Goal: Transaction & Acquisition: Obtain resource

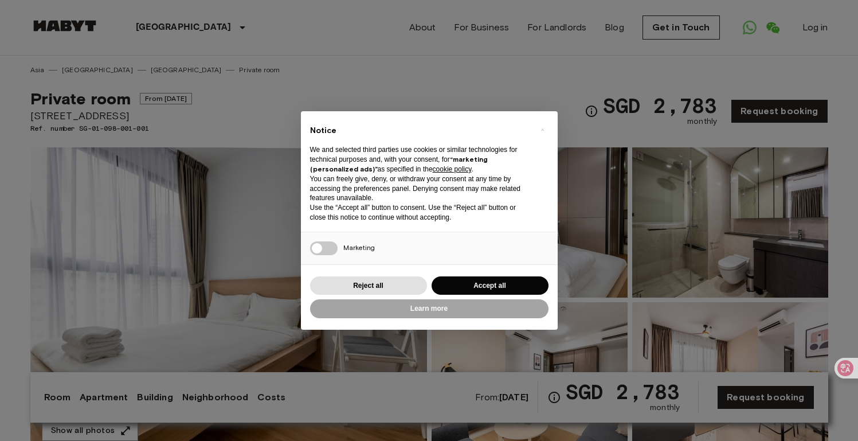
click at [577, 224] on div "× Notice We and selected third parties use cookies or similar technologies for …" at bounding box center [429, 220] width 858 height 441
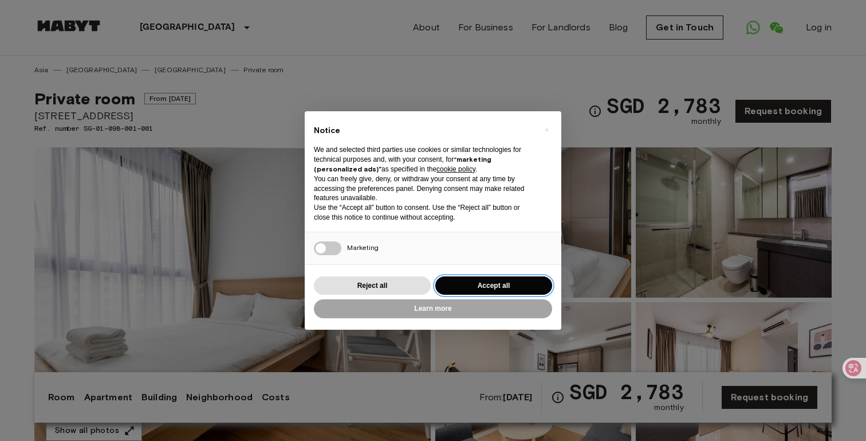
click at [500, 286] on button "Accept all" at bounding box center [493, 285] width 117 height 19
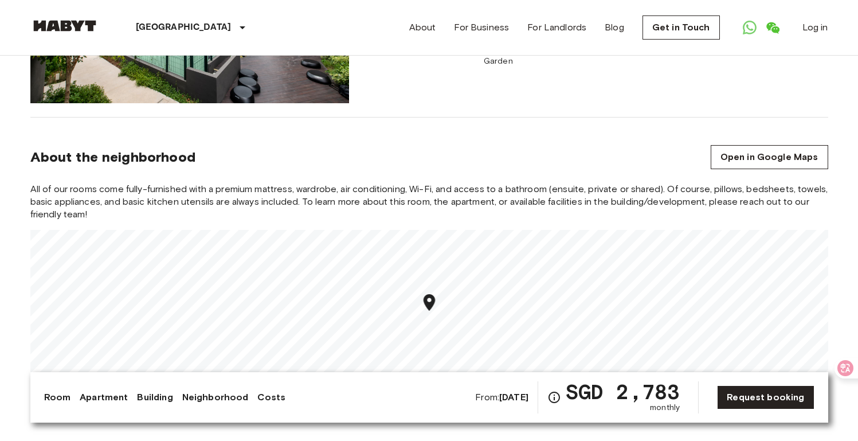
scroll to position [1043, 0]
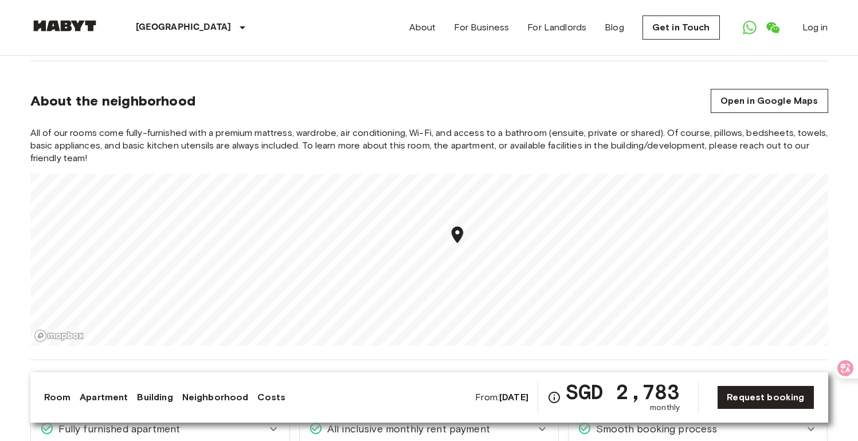
click at [512, 110] on section "About the neighborhood Open in Google Maps All of our rooms come fully-furnishe…" at bounding box center [429, 210] width 798 height 299
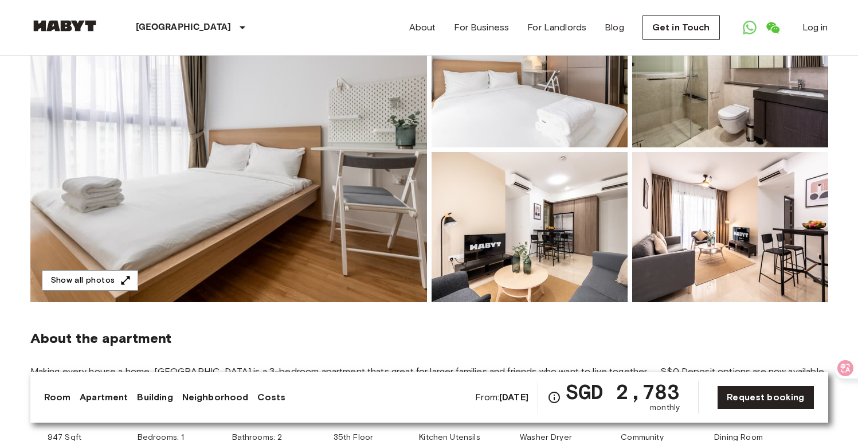
scroll to position [0, 0]
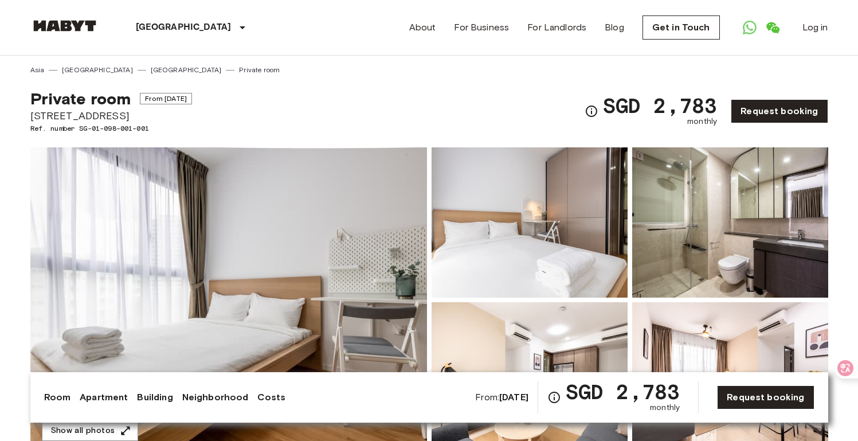
click at [346, 201] on img at bounding box center [228, 299] width 396 height 305
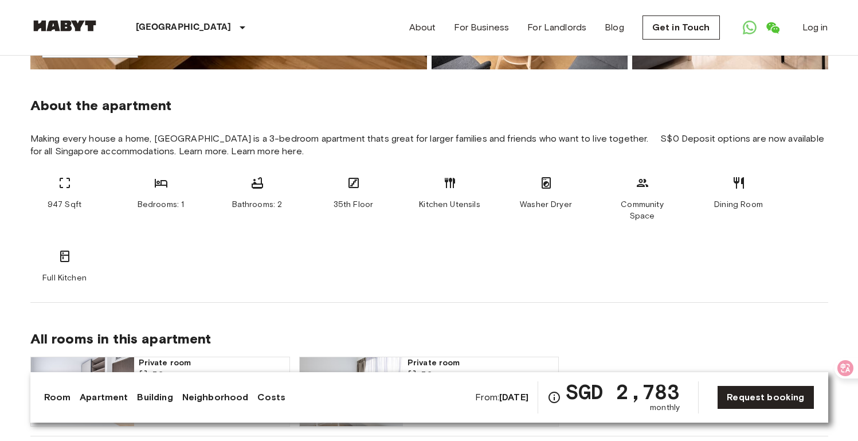
scroll to position [401, 0]
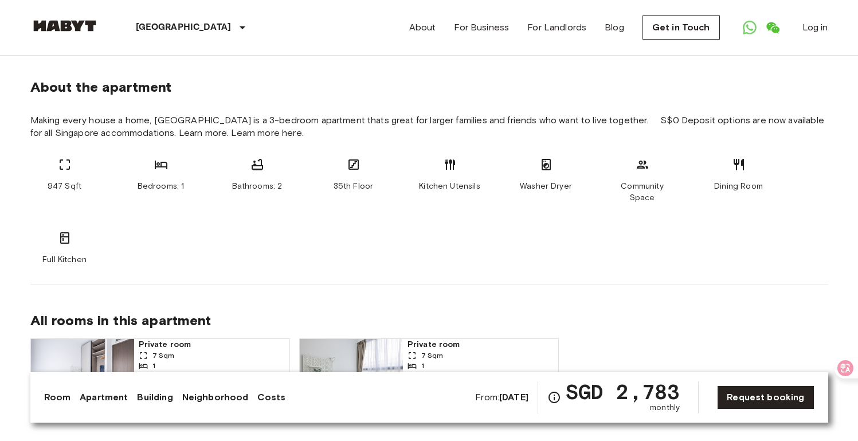
click at [67, 170] on icon at bounding box center [65, 165] width 14 height 14
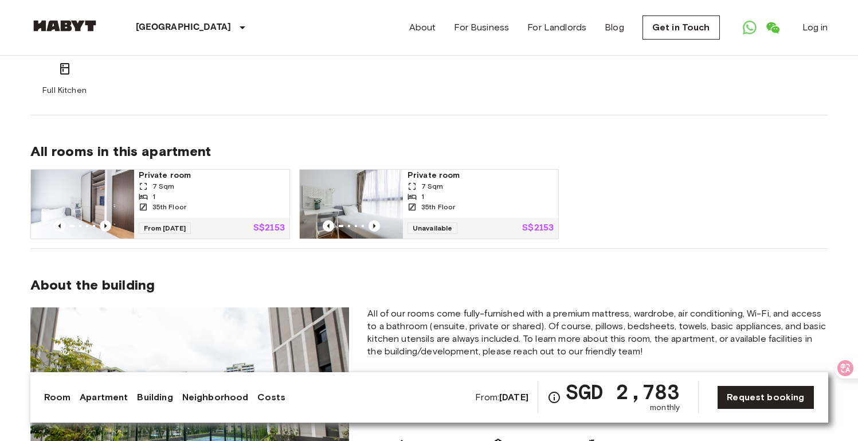
scroll to position [571, 0]
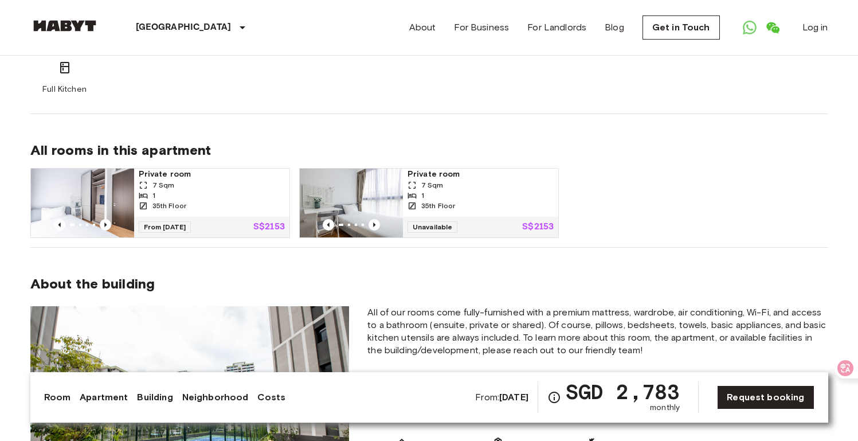
click at [166, 168] on span "Private room" at bounding box center [212, 173] width 146 height 11
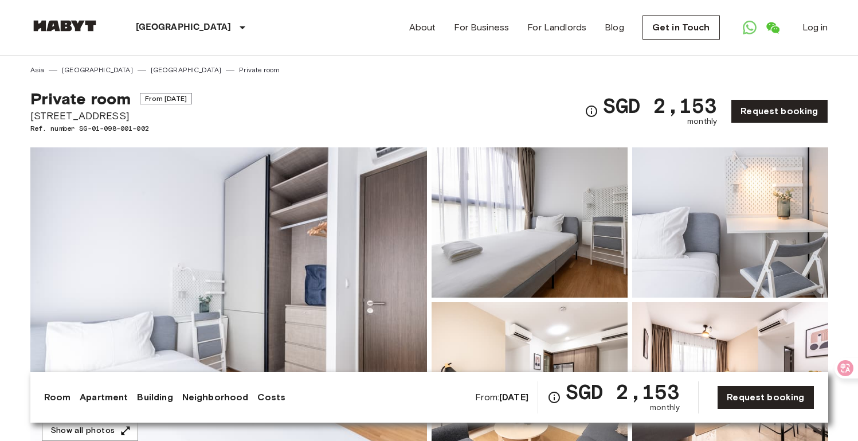
click at [450, 129] on div "Show all photos" at bounding box center [427, 290] width 802 height 323
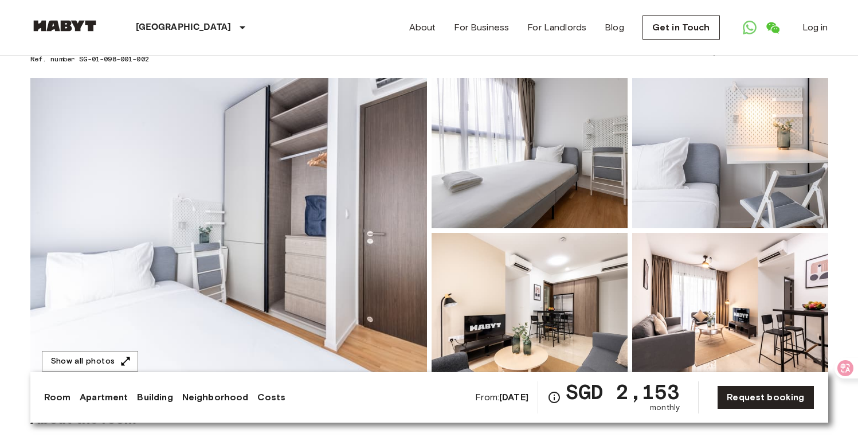
scroll to position [55, 0]
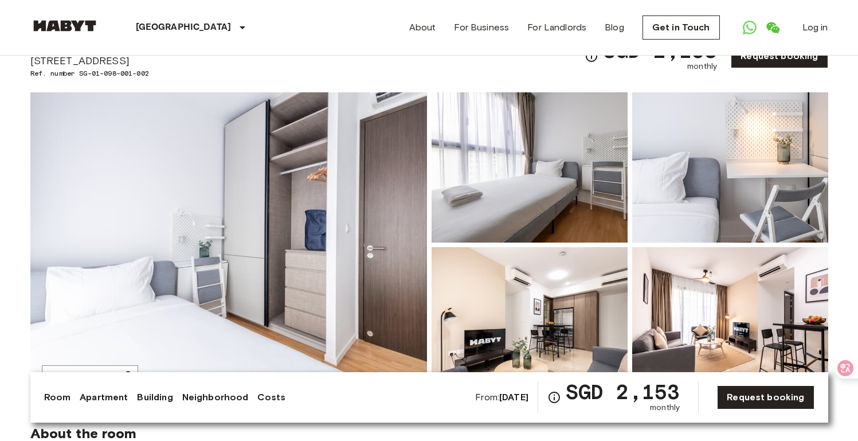
click at [346, 232] on img at bounding box center [228, 244] width 396 height 305
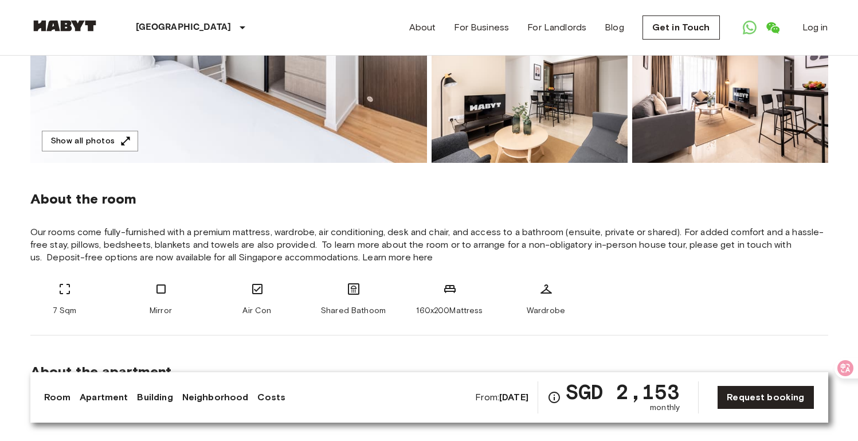
scroll to position [288, 0]
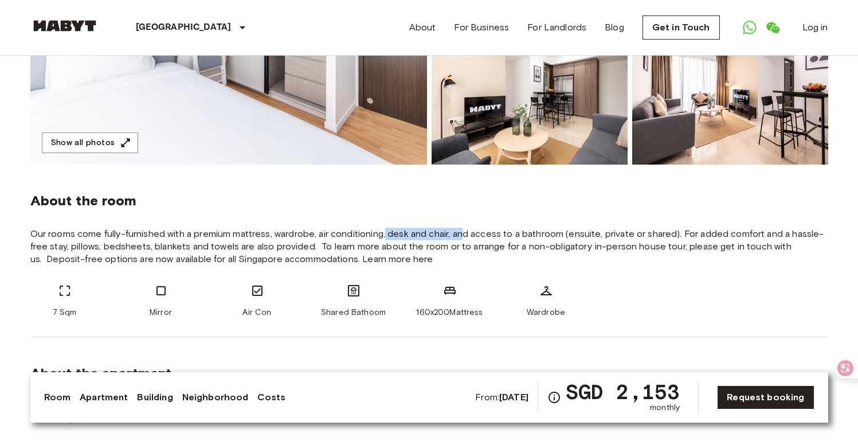
drag, startPoint x: 386, startPoint y: 235, endPoint x: 469, endPoint y: 235, distance: 83.1
click at [468, 235] on span "Our rooms come fully-furnished with a premium mattress, wardrobe, air condition…" at bounding box center [429, 246] width 798 height 38
click at [469, 235] on span "Our rooms come fully-furnished with a premium mattress, wardrobe, air condition…" at bounding box center [429, 246] width 798 height 38
click at [577, 231] on span "Our rooms come fully-furnished with a premium mattress, wardrobe, air condition…" at bounding box center [429, 246] width 798 height 38
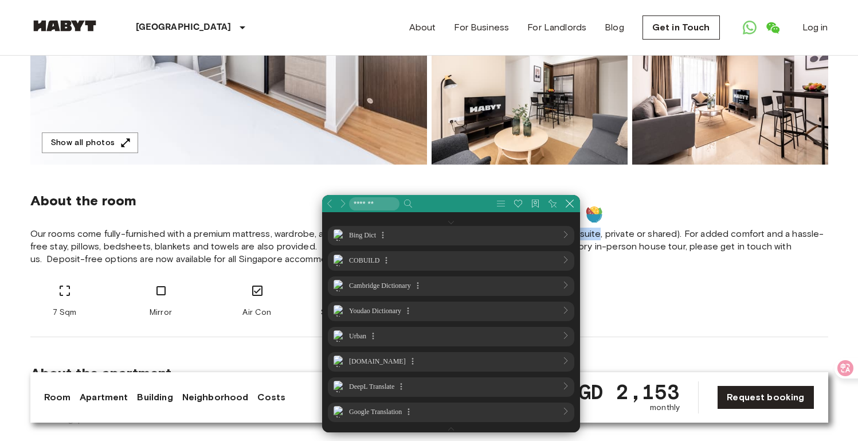
scroll to position [0, 0]
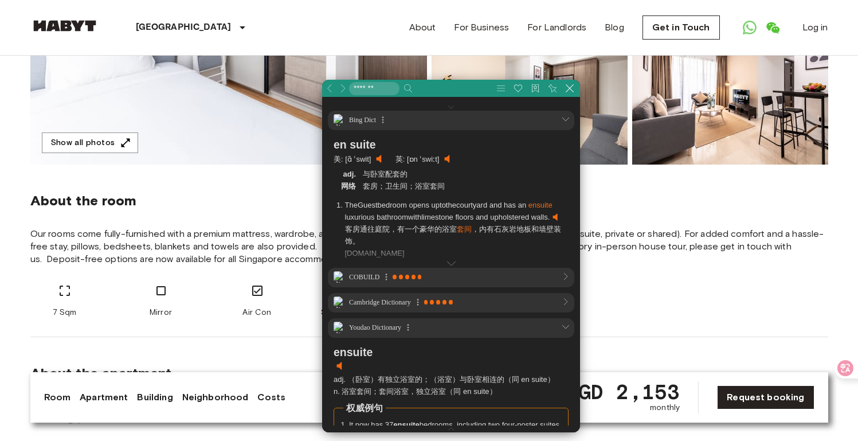
click at [621, 233] on span "Our rooms come fully-furnished with a premium mattress, wardrobe, air condition…" at bounding box center [429, 246] width 798 height 38
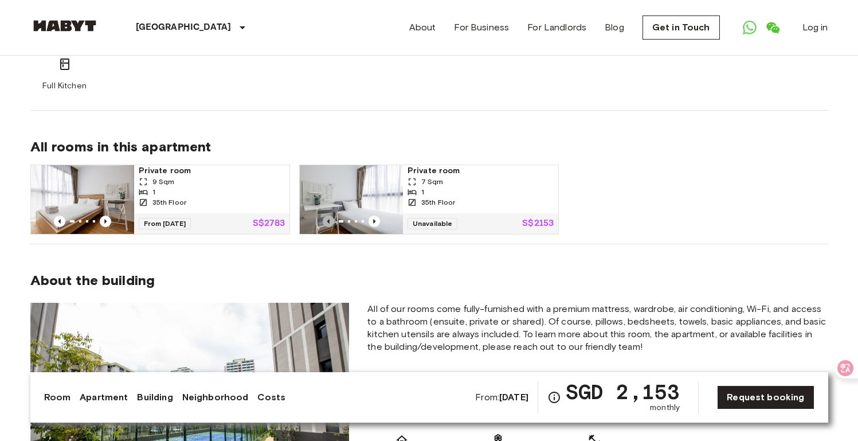
click at [323, 215] on icon "Previous image" at bounding box center [328, 220] width 11 height 11
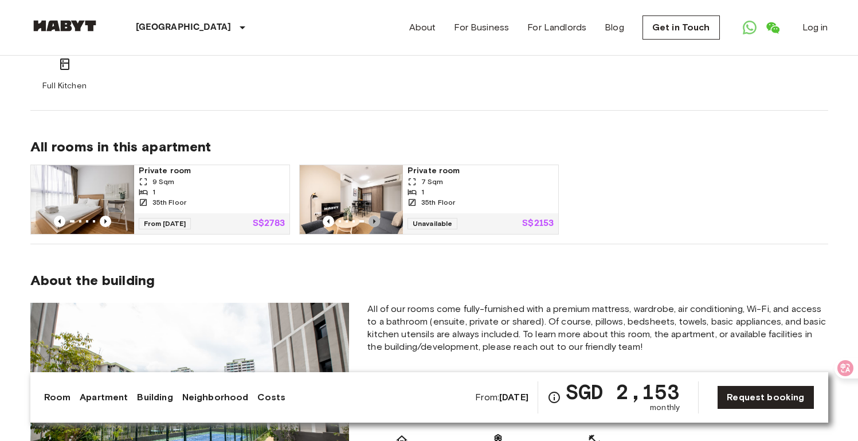
click at [377, 215] on icon "Previous image" at bounding box center [373, 220] width 11 height 11
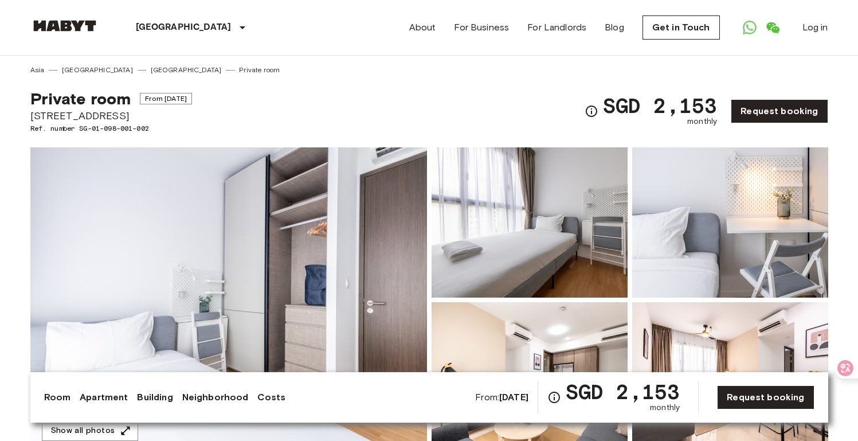
click at [74, 26] on img at bounding box center [64, 25] width 69 height 11
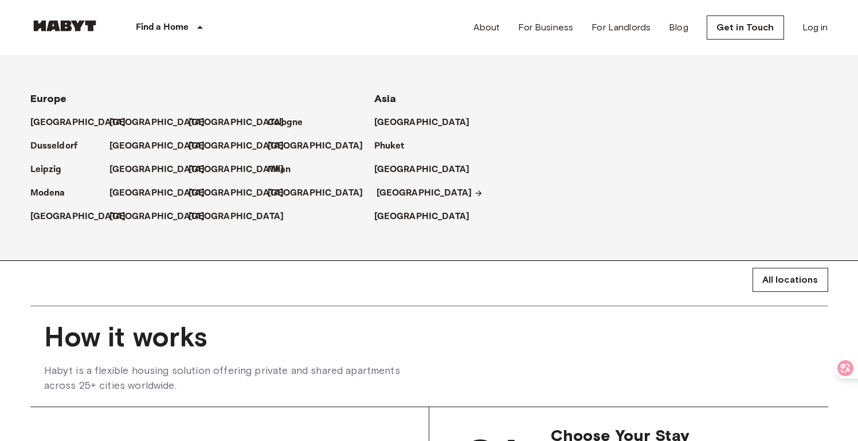
click at [401, 188] on p "[GEOGRAPHIC_DATA]" at bounding box center [424, 193] width 96 height 14
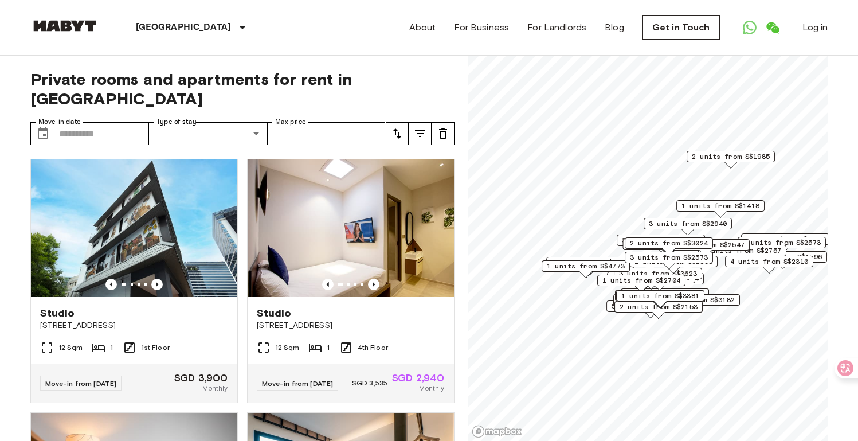
click at [399, 127] on icon "tune" at bounding box center [397, 134] width 14 height 14
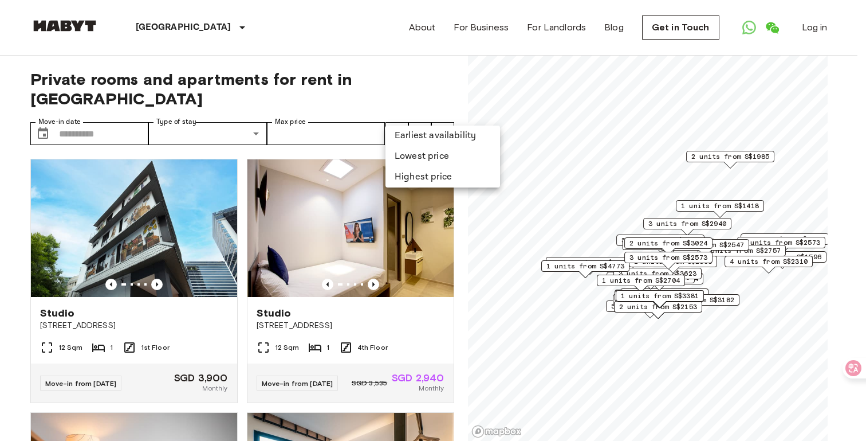
click at [426, 157] on li "Lowest price" at bounding box center [443, 156] width 115 height 21
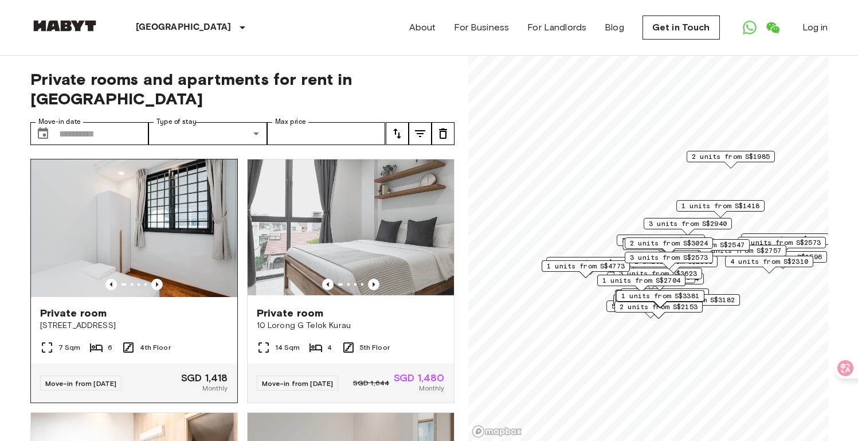
click at [206, 218] on img at bounding box center [134, 228] width 206 height 138
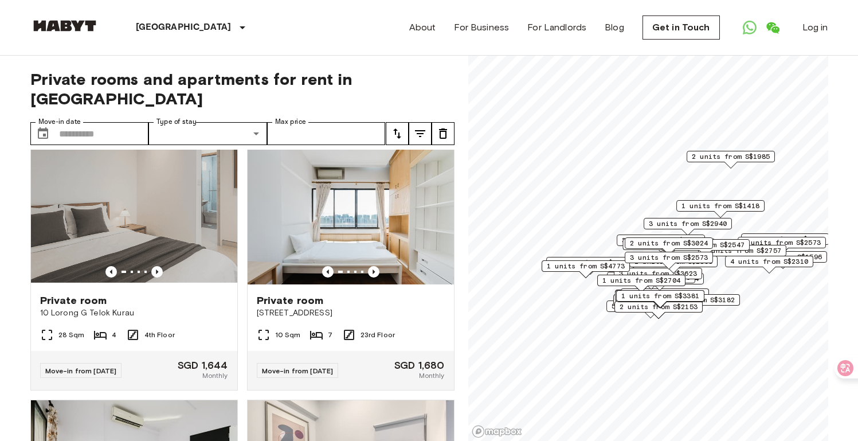
scroll to position [589, 0]
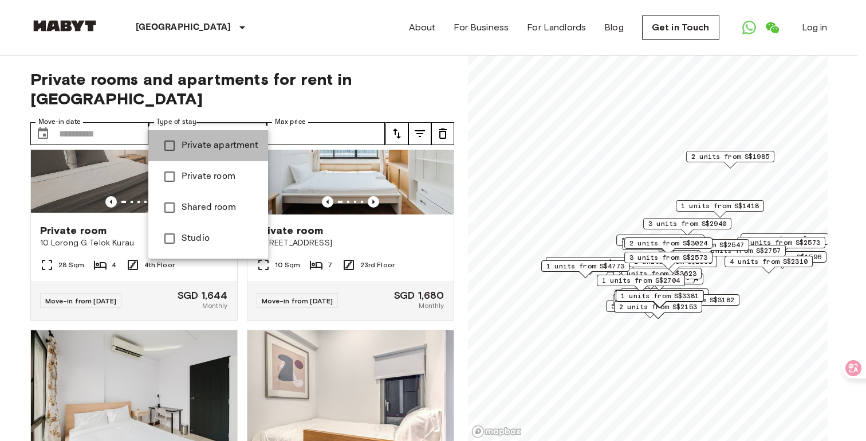
click at [234, 148] on span "Private apartment" at bounding box center [220, 146] width 77 height 14
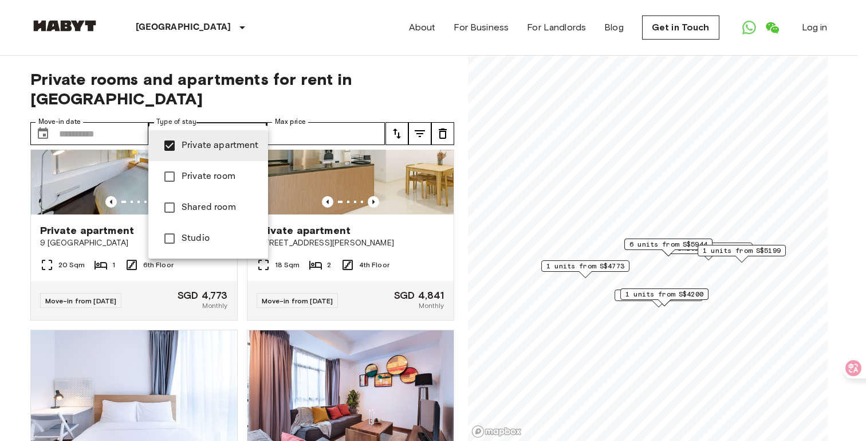
click at [432, 64] on div at bounding box center [433, 220] width 866 height 441
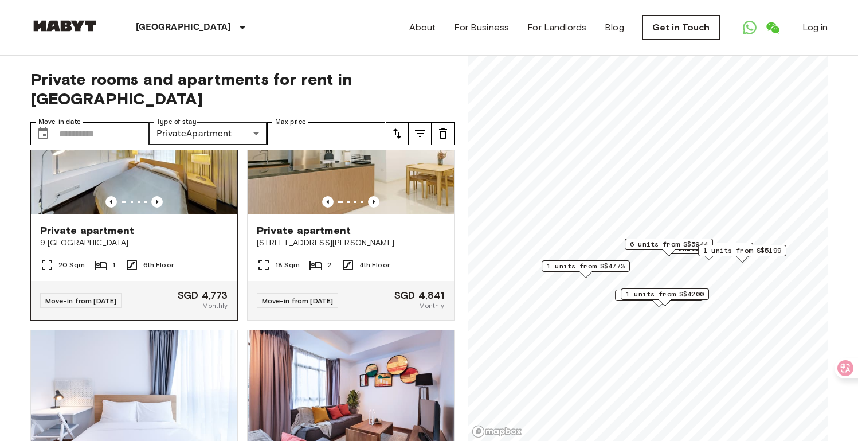
click at [168, 154] on img at bounding box center [134, 146] width 206 height 138
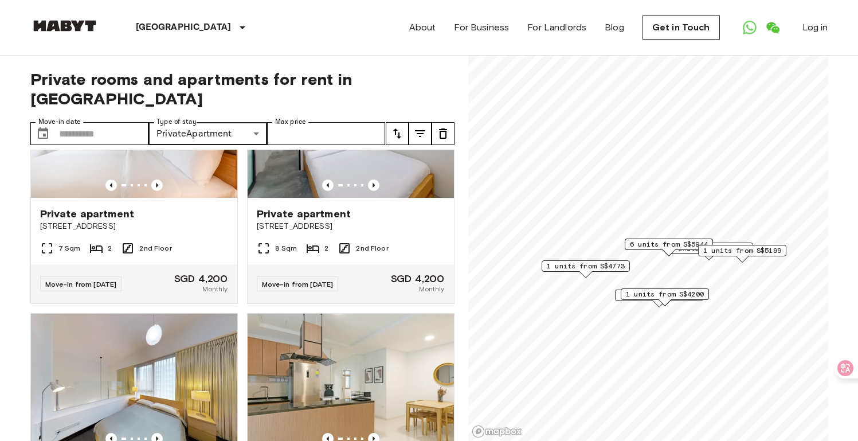
scroll to position [29, 0]
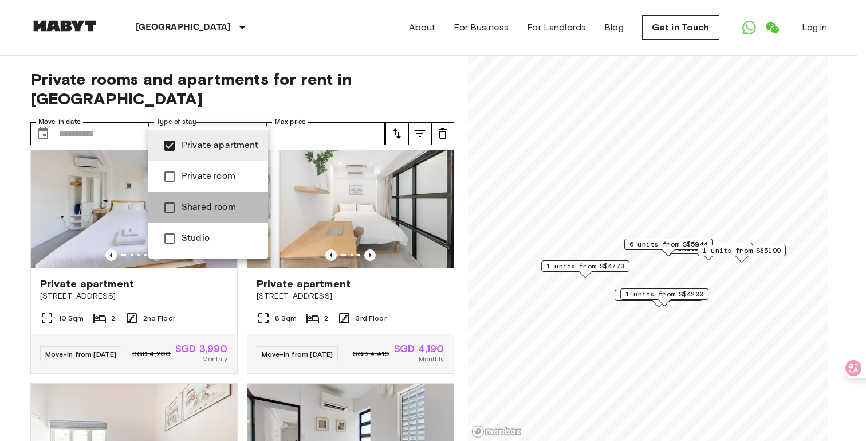
click at [234, 205] on span "Shared room" at bounding box center [220, 208] width 77 height 14
click at [186, 148] on span "Private apartment" at bounding box center [220, 146] width 77 height 14
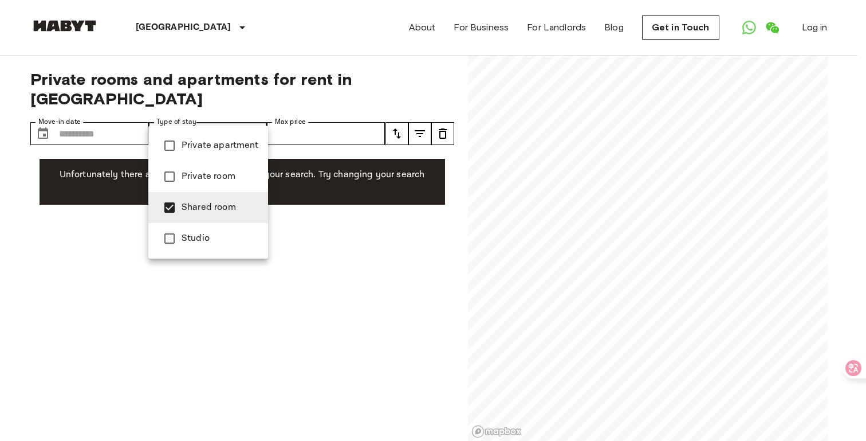
drag, startPoint x: 186, startPoint y: 148, endPoint x: 199, endPoint y: 150, distance: 12.7
click at [186, 148] on span "Private apartment" at bounding box center [220, 146] width 77 height 14
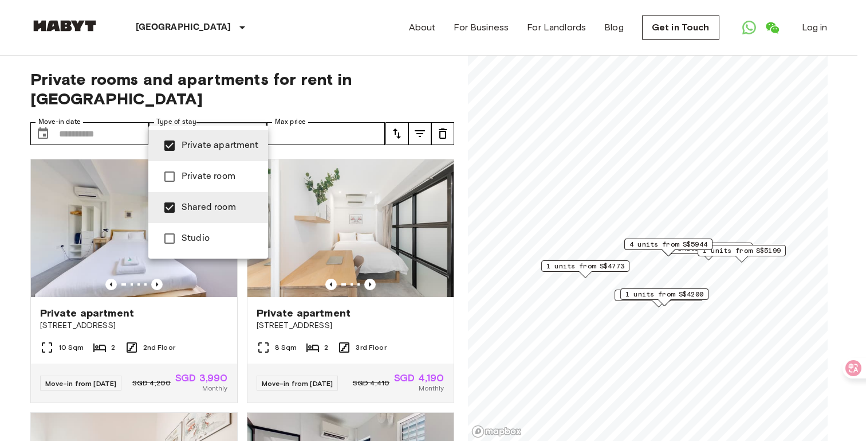
click at [196, 139] on span "Private apartment" at bounding box center [220, 146] width 77 height 14
type input "**********"
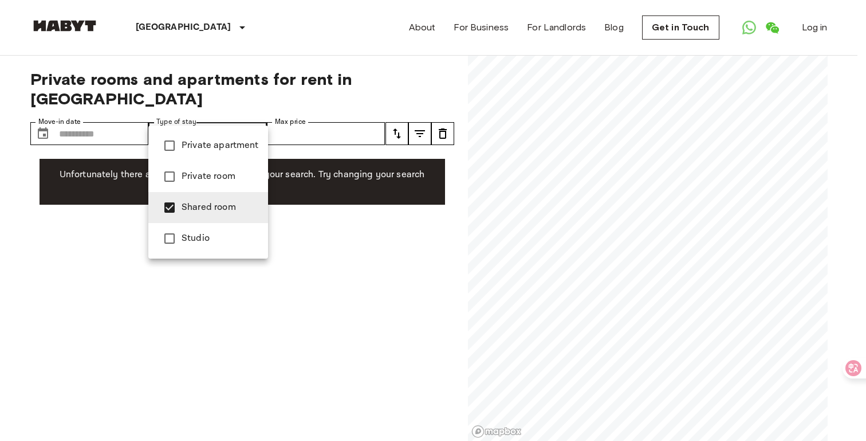
click at [186, 207] on span "Shared room" at bounding box center [220, 208] width 77 height 14
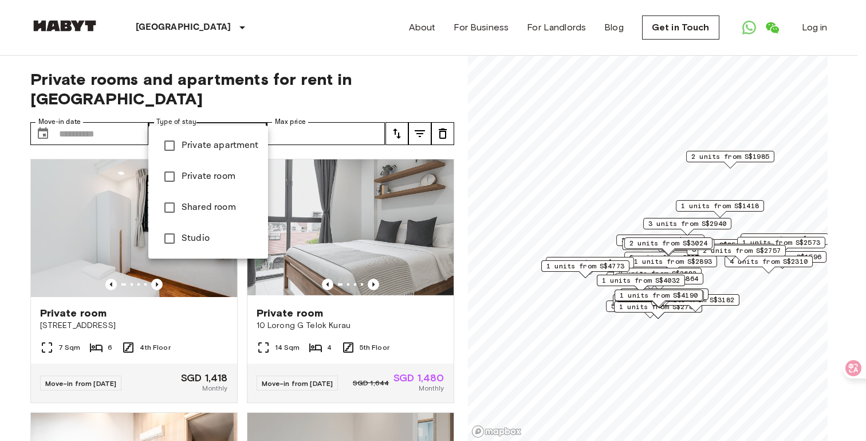
type input "******"
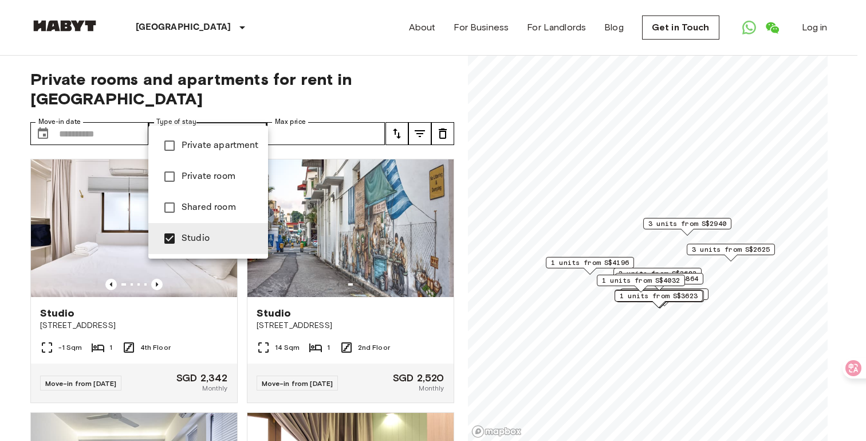
click at [284, 61] on div at bounding box center [433, 220] width 866 height 441
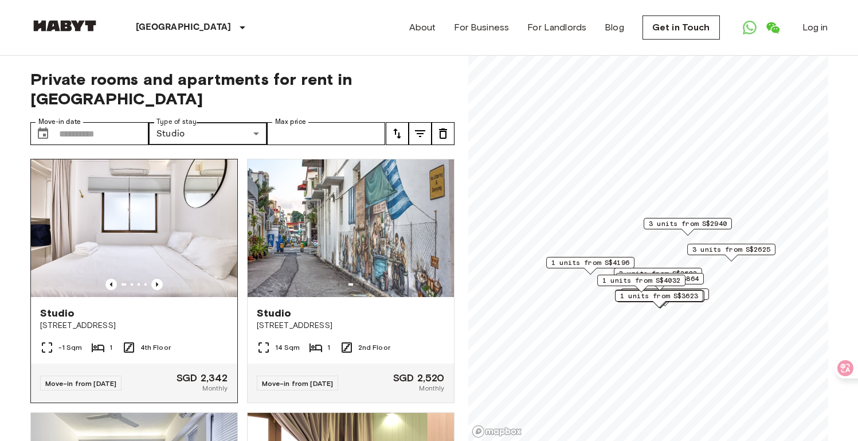
click at [115, 213] on img at bounding box center [134, 228] width 206 height 138
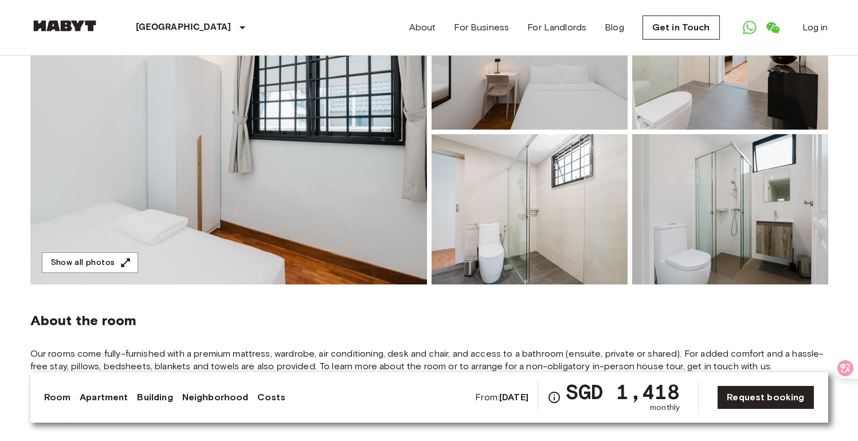
scroll to position [163, 0]
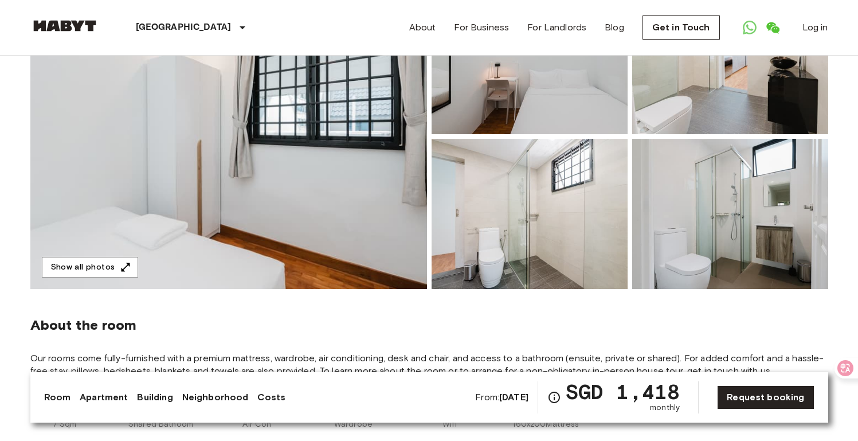
click at [357, 222] on img at bounding box center [228, 136] width 396 height 305
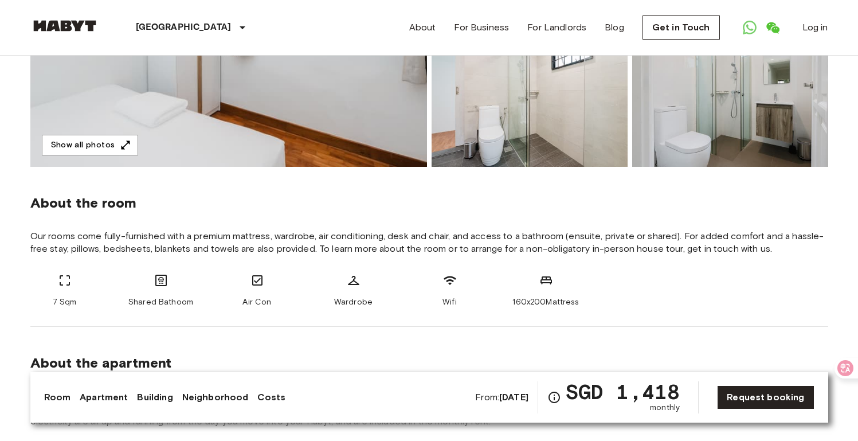
scroll to position [319, 0]
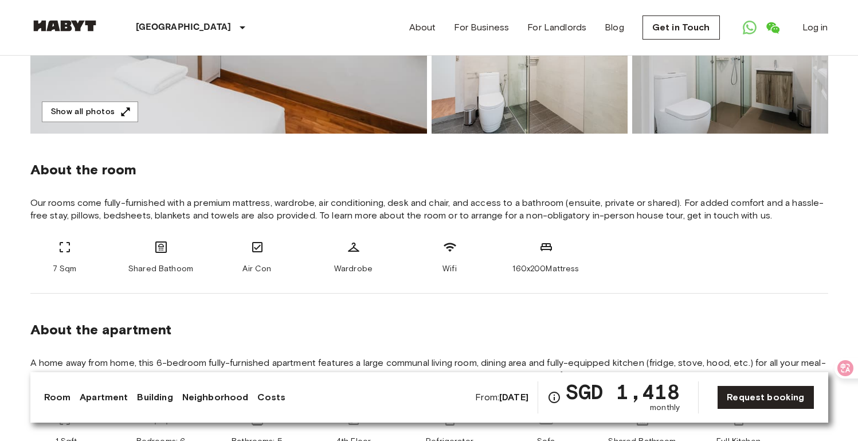
click at [175, 204] on span "Our rooms come fully-furnished with a premium mattress, wardrobe, air condition…" at bounding box center [429, 209] width 798 height 25
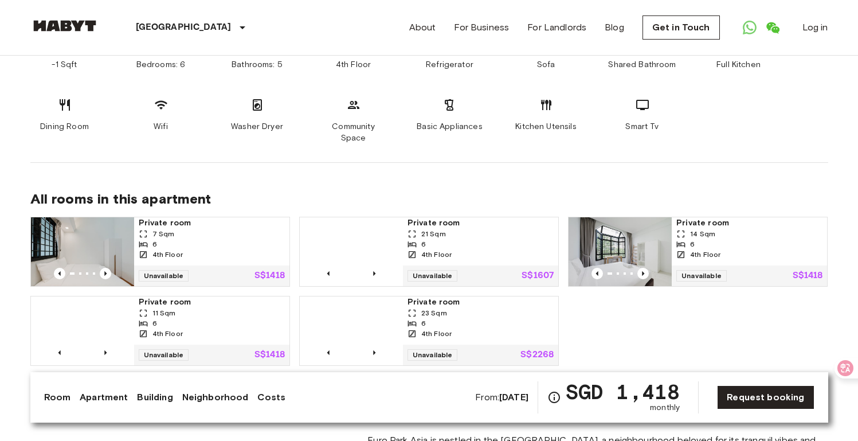
scroll to position [738, 0]
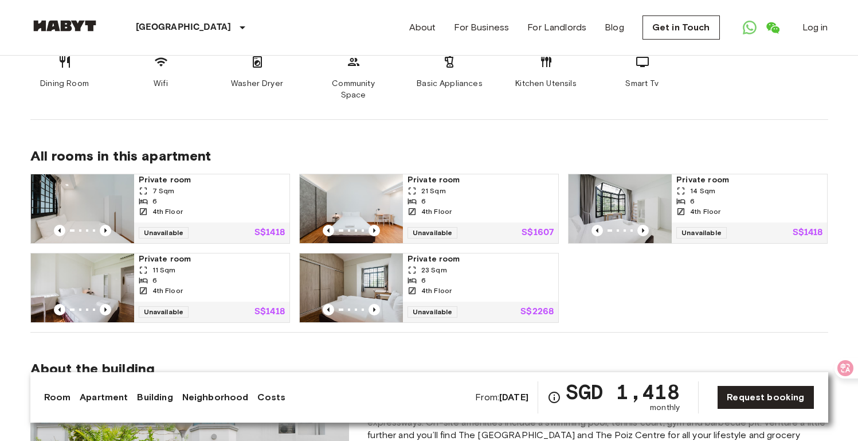
click at [597, 280] on div "Private room 7 Sqm 6 4th Floor Unavailable S$1418 Private room 21 Sqm 6 4th Flo…" at bounding box center [424, 243] width 807 height 158
click at [599, 282] on div "Private room 7 Sqm 6 4th Floor Unavailable S$1418 Private room 21 Sqm 6 4th Flo…" at bounding box center [424, 243] width 807 height 158
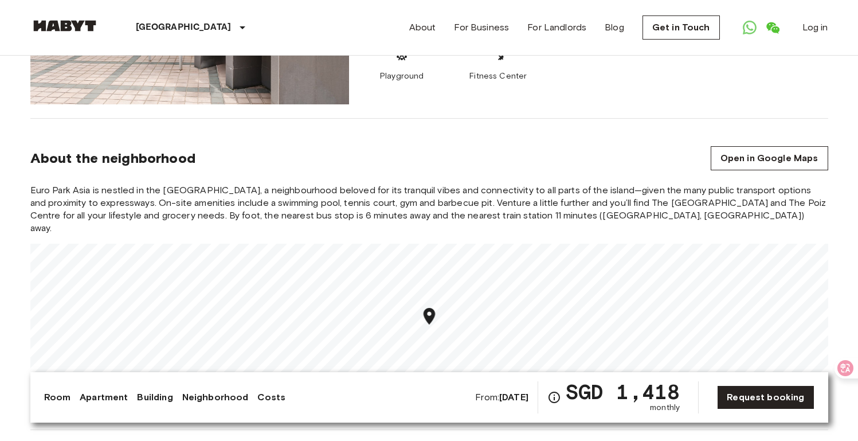
scroll to position [1373, 0]
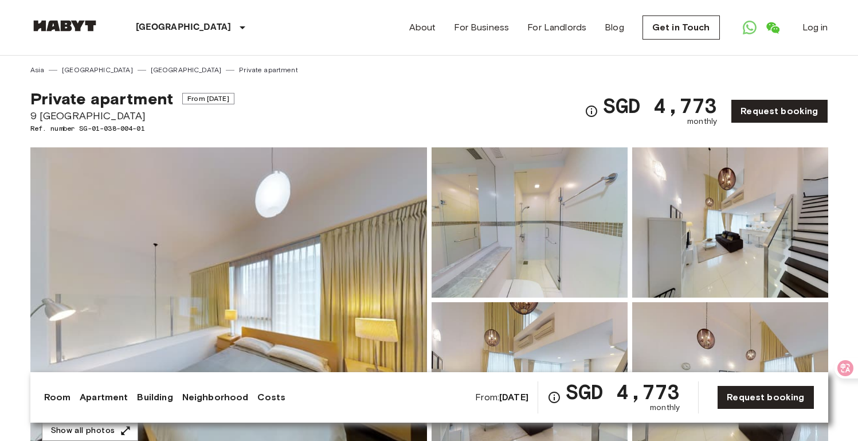
click at [284, 260] on img at bounding box center [228, 299] width 396 height 305
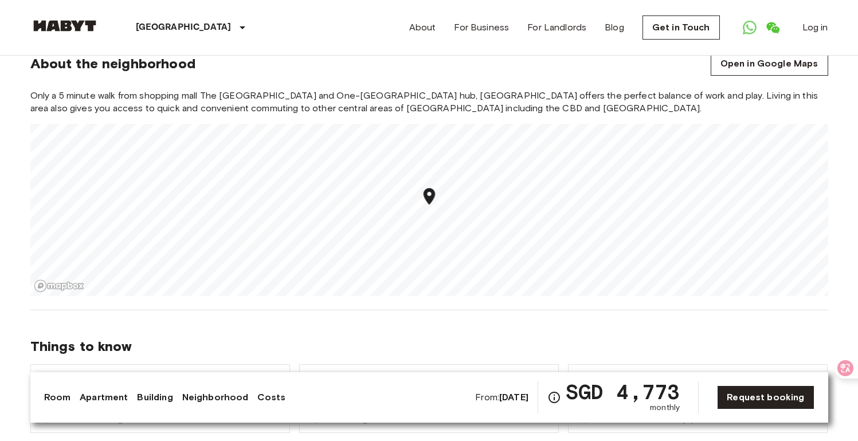
scroll to position [646, 0]
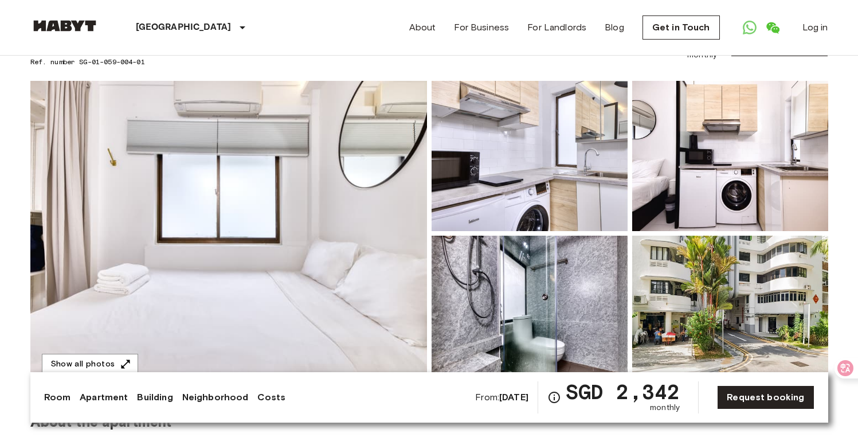
scroll to position [190, 0]
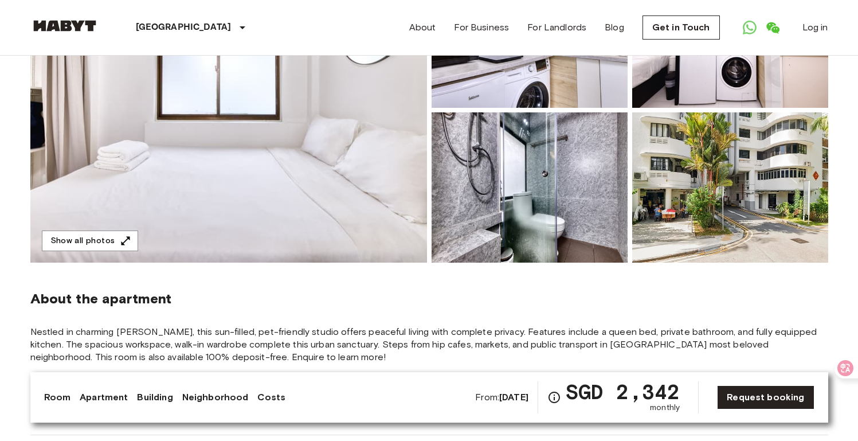
click at [281, 190] on img at bounding box center [228, 110] width 396 height 305
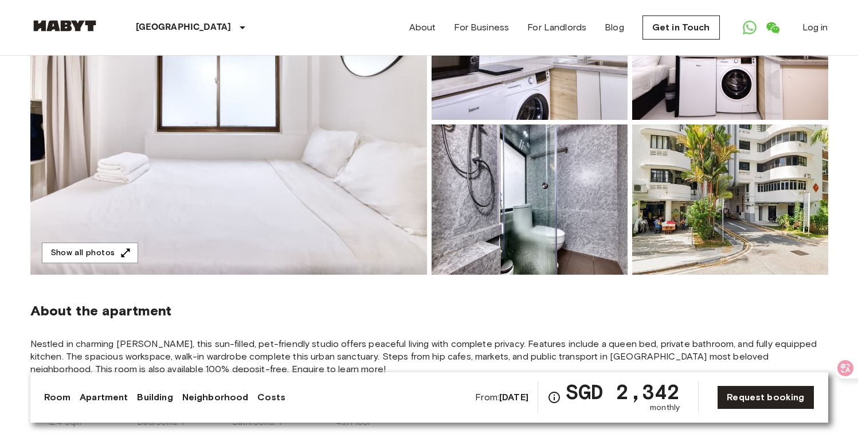
scroll to position [0, 0]
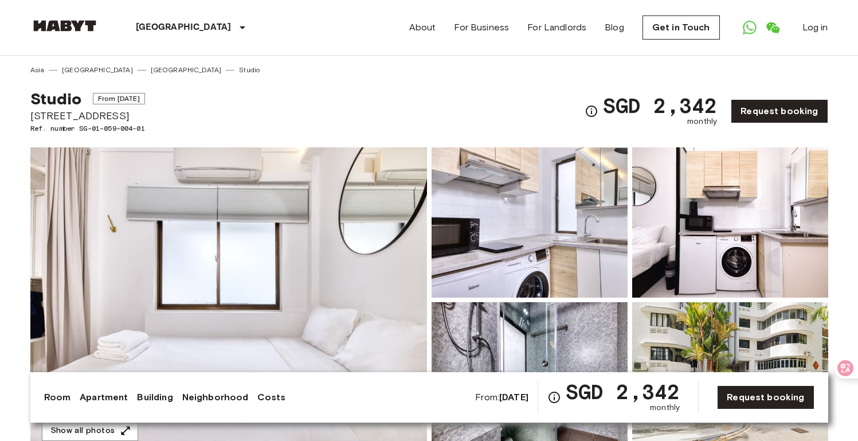
click at [316, 99] on div "Studio From Nov 12 2025 78 Moh Guan Terrace Ref. number SG-01-059-004-01 SGD 2,…" at bounding box center [429, 104] width 798 height 58
click at [522, 95] on div "Studio From Nov 12 2025 78 Moh Guan Terrace Ref. number SG-01-059-004-01 SGD 2,…" at bounding box center [429, 104] width 798 height 58
click at [151, 70] on link "[GEOGRAPHIC_DATA]" at bounding box center [186, 70] width 71 height 10
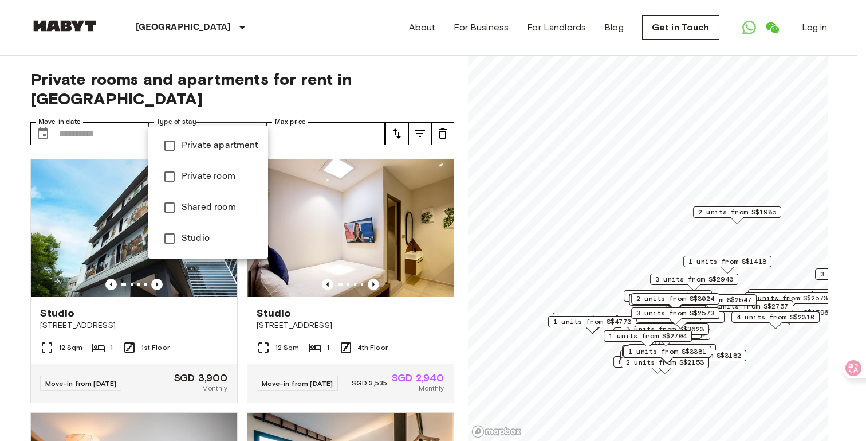
click at [238, 146] on span "Private apartment" at bounding box center [220, 146] width 77 height 14
type input "**********"
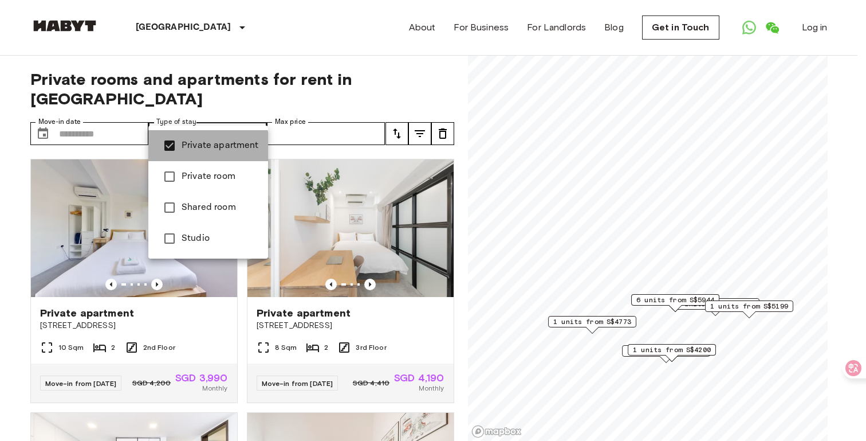
click at [201, 147] on span "Private apartment" at bounding box center [220, 146] width 77 height 14
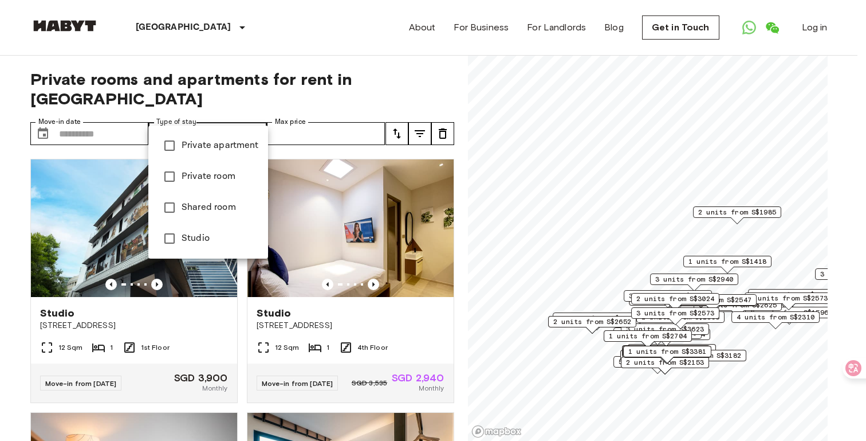
click at [194, 239] on span "Studio" at bounding box center [220, 238] width 77 height 14
type input "******"
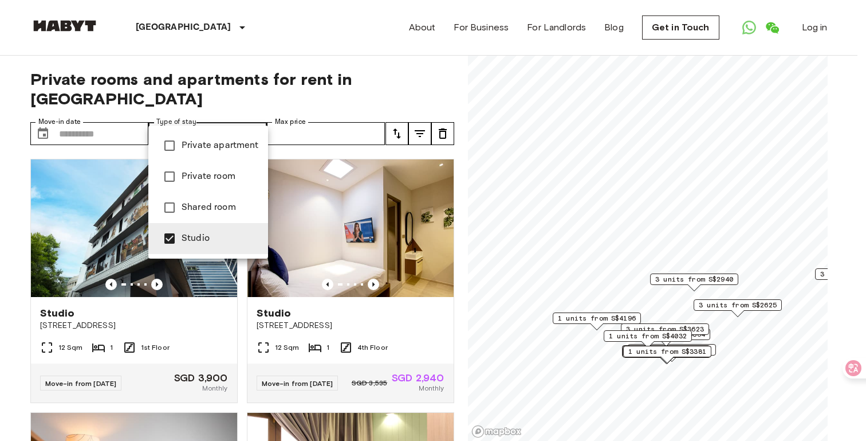
click at [450, 80] on div at bounding box center [433, 220] width 866 height 441
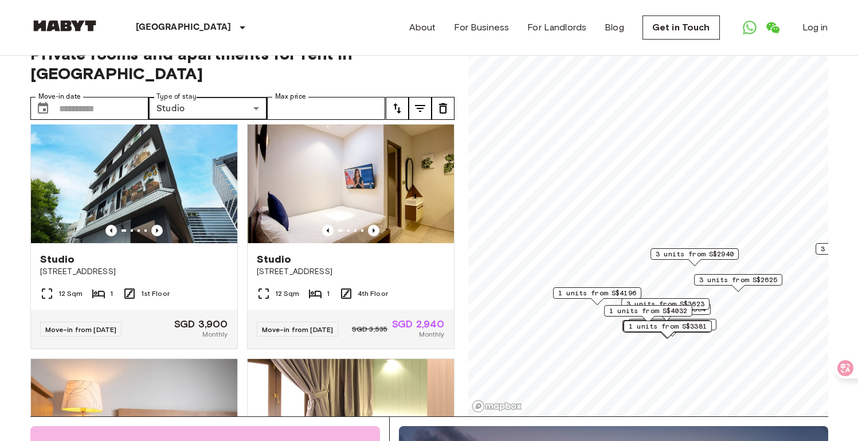
scroll to position [32, 0]
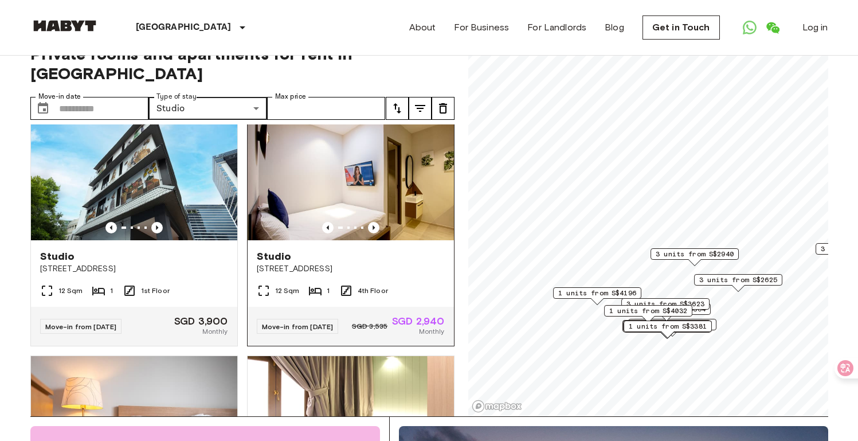
click at [385, 182] on img at bounding box center [351, 172] width 206 height 138
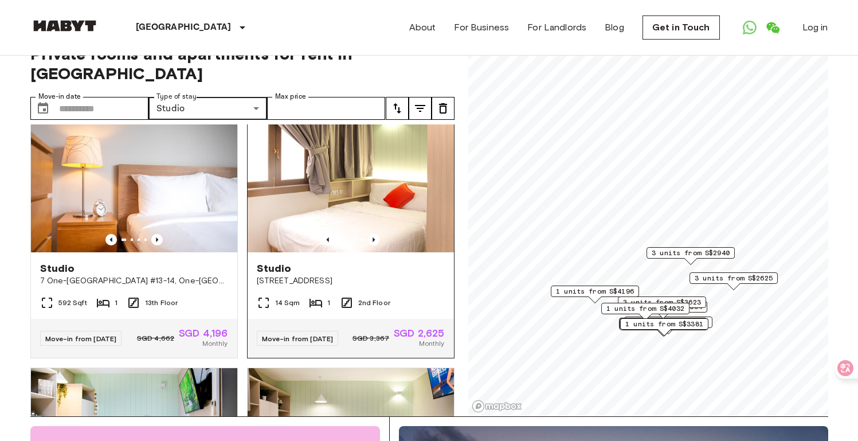
scroll to position [276, 0]
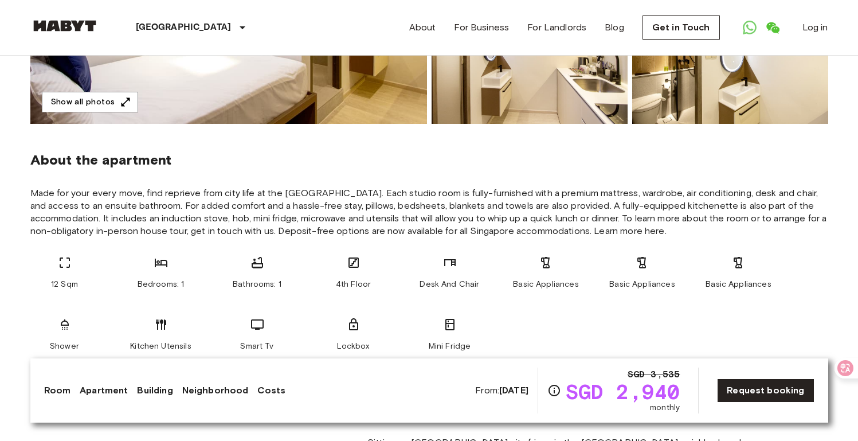
scroll to position [432, 0]
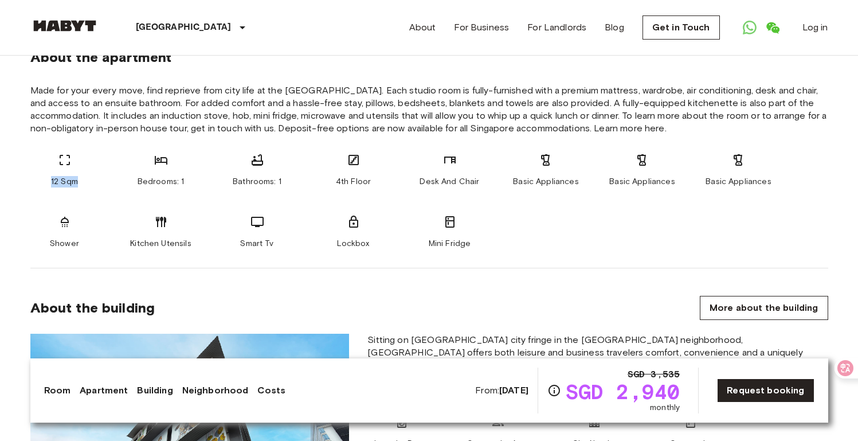
drag, startPoint x: 51, startPoint y: 180, endPoint x: 88, endPoint y: 182, distance: 37.3
click at [88, 182] on div "12 Sqm" at bounding box center [64, 170] width 69 height 34
copy span "12 Sqm"
click at [548, 106] on span "Made for your every move, find reprieve from city life at the [GEOGRAPHIC_DATA]…" at bounding box center [429, 109] width 798 height 50
